Goal: Register for event/course: Sign up to attend an event or enroll in a course

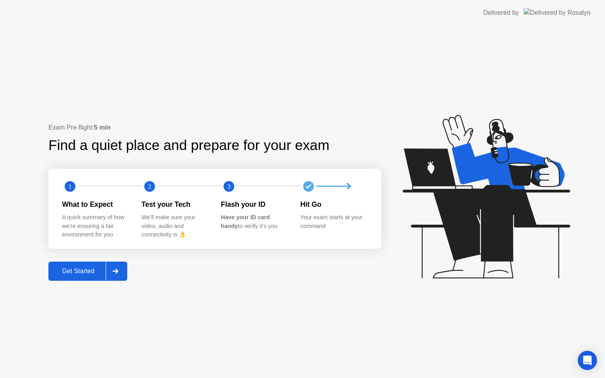
click at [85, 270] on div "Get Started" at bounding box center [78, 270] width 55 height 7
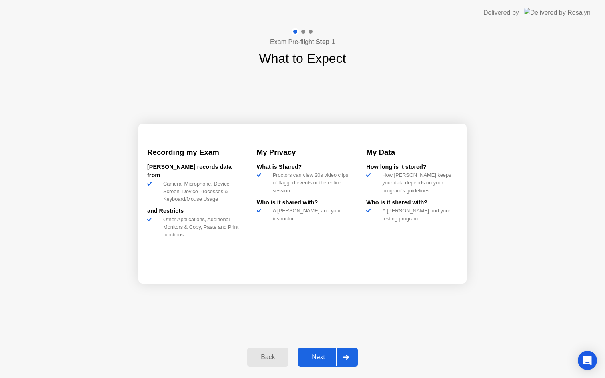
click at [323, 355] on div "Next" at bounding box center [318, 356] width 36 height 7
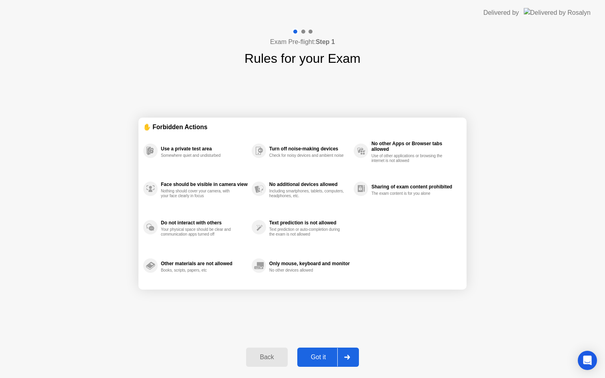
click at [323, 355] on div "Got it" at bounding box center [318, 356] width 38 height 7
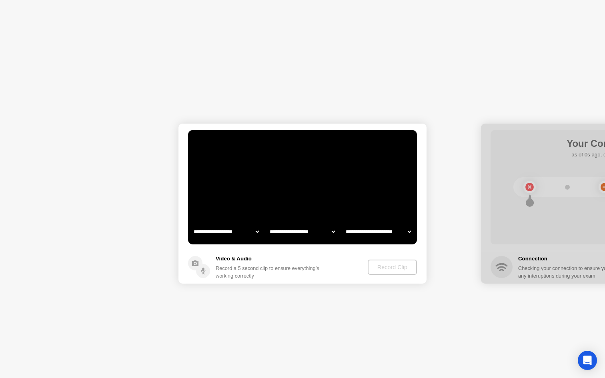
select select "**********"
select select "*******"
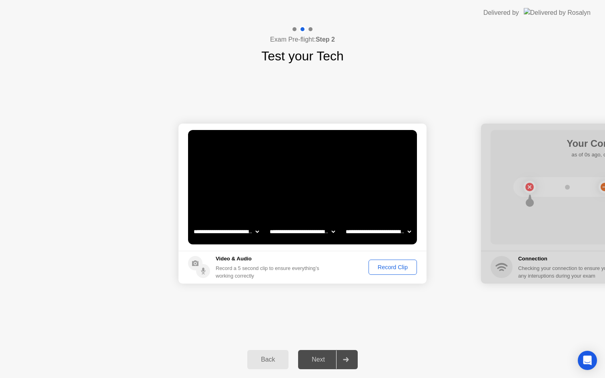
click at [383, 268] on div "Record Clip" at bounding box center [392, 267] width 43 height 6
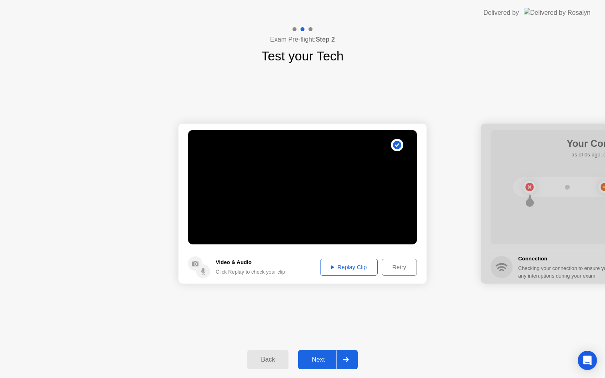
click at [348, 264] on div "Replay Clip" at bounding box center [349, 267] width 52 height 6
click at [347, 363] on div at bounding box center [345, 359] width 19 height 18
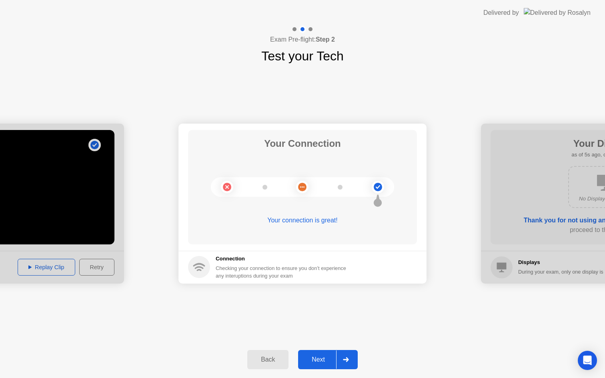
click at [345, 360] on icon at bounding box center [346, 359] width 6 height 5
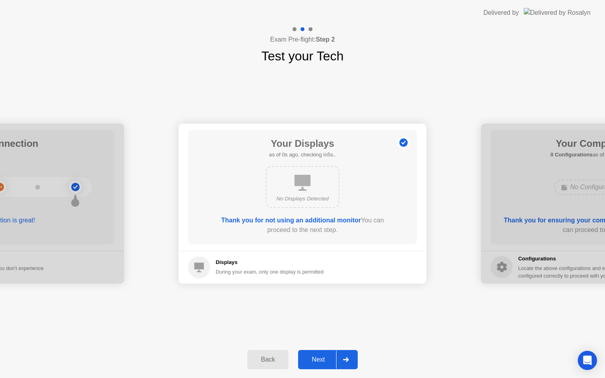
click at [345, 360] on icon at bounding box center [346, 359] width 6 height 5
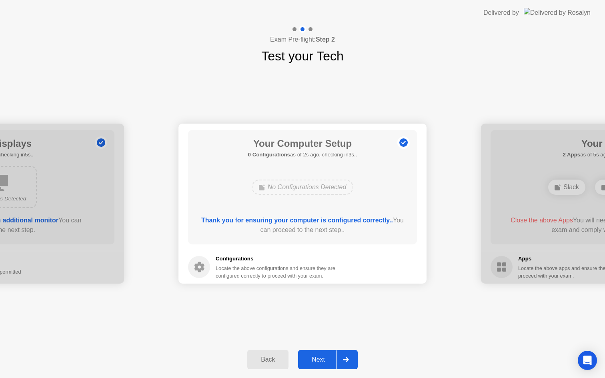
click at [345, 360] on icon at bounding box center [346, 359] width 6 height 5
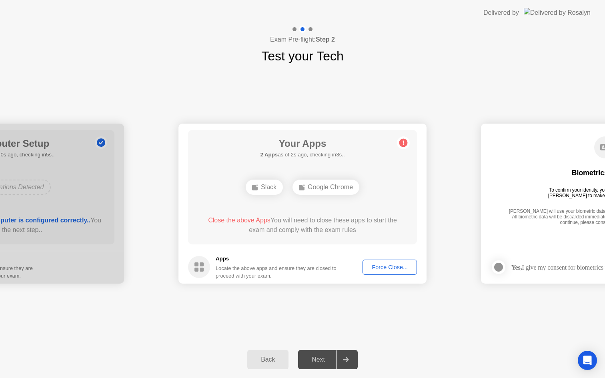
click at [383, 261] on button "Force Close..." at bounding box center [389, 266] width 54 height 15
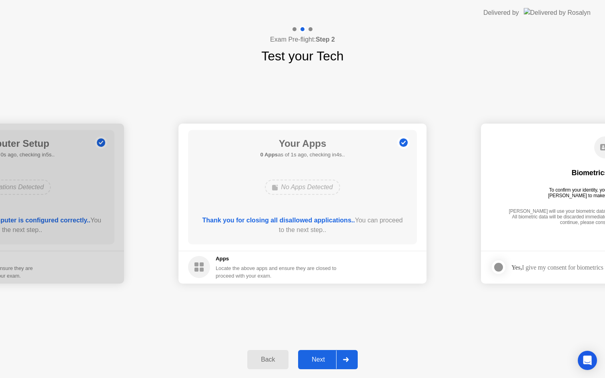
click at [342, 363] on div at bounding box center [345, 359] width 19 height 18
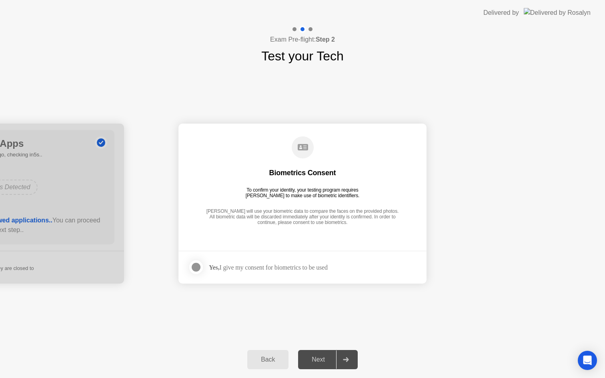
click at [316, 269] on div "Yes, I give my consent for biometrics to be used" at bounding box center [268, 267] width 119 height 8
click at [197, 265] on div at bounding box center [196, 267] width 10 height 10
click at [342, 358] on div at bounding box center [345, 359] width 19 height 18
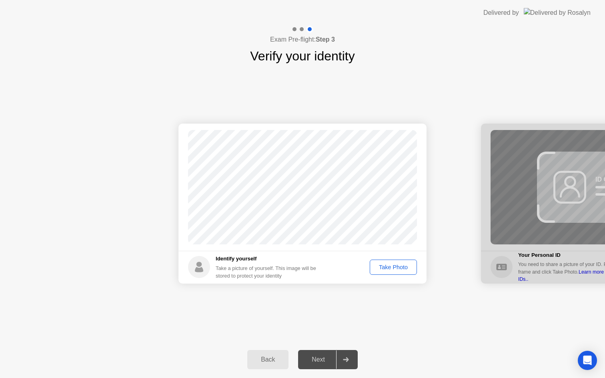
click at [347, 358] on icon at bounding box center [346, 359] width 6 height 5
click at [403, 265] on div "Take Photo" at bounding box center [393, 267] width 42 height 6
click at [349, 352] on div at bounding box center [345, 359] width 19 height 18
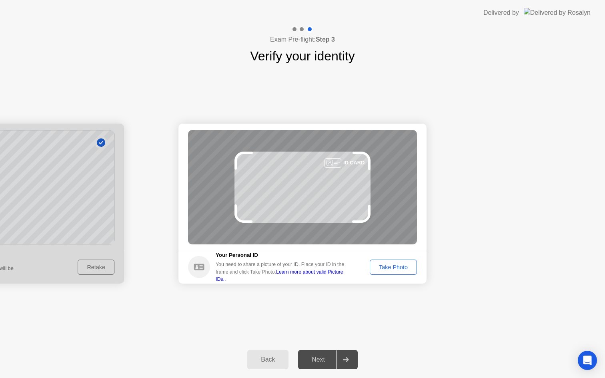
click at [395, 270] on div "Take Photo" at bounding box center [393, 267] width 42 height 6
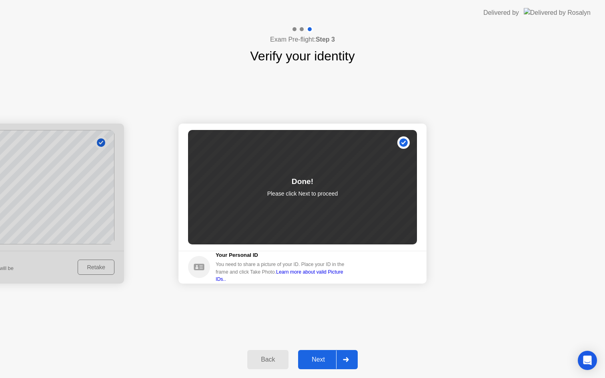
click at [347, 361] on icon at bounding box center [346, 359] width 6 height 5
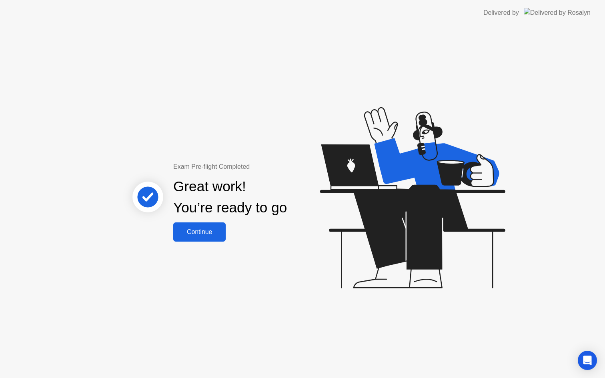
click at [205, 231] on div "Continue" at bounding box center [200, 231] width 48 height 7
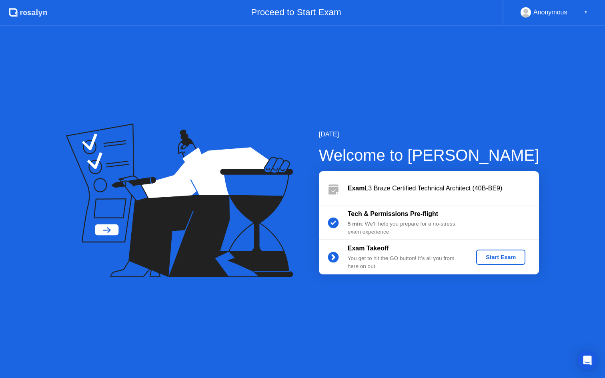
click at [486, 258] on div "Start Exam" at bounding box center [500, 257] width 43 height 6
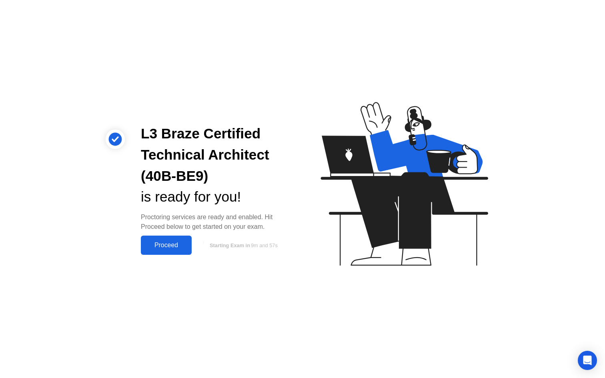
click at [170, 244] on div "Proceed" at bounding box center [166, 245] width 46 height 7
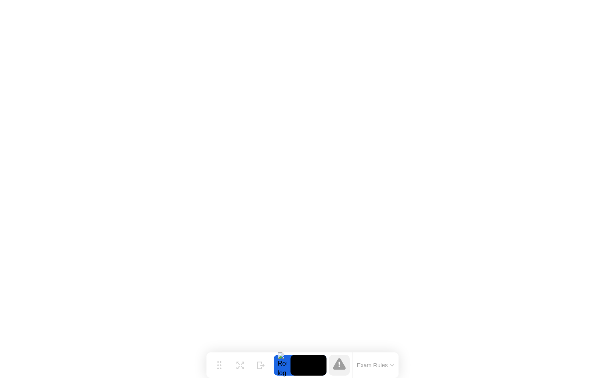
click at [303, 363] on video at bounding box center [308, 365] width 36 height 21
click at [235, 363] on button "Expand" at bounding box center [240, 365] width 21 height 21
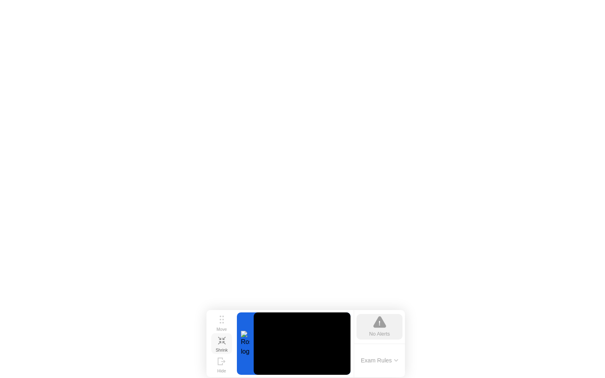
click at [221, 347] on div "Shrink" at bounding box center [222, 349] width 12 height 5
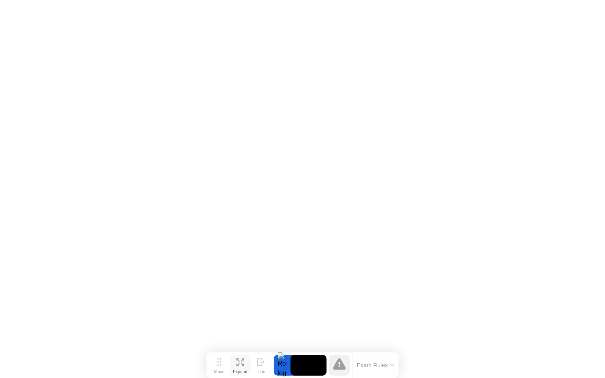
click at [242, 359] on icon at bounding box center [242, 359] width 3 height 3
